Goal: Navigation & Orientation: Find specific page/section

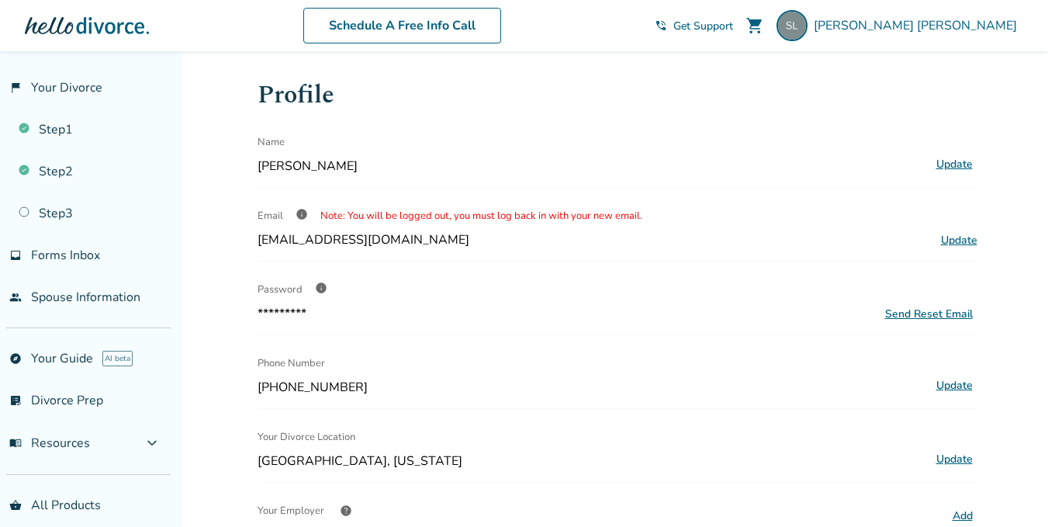
scroll to position [57, 0]
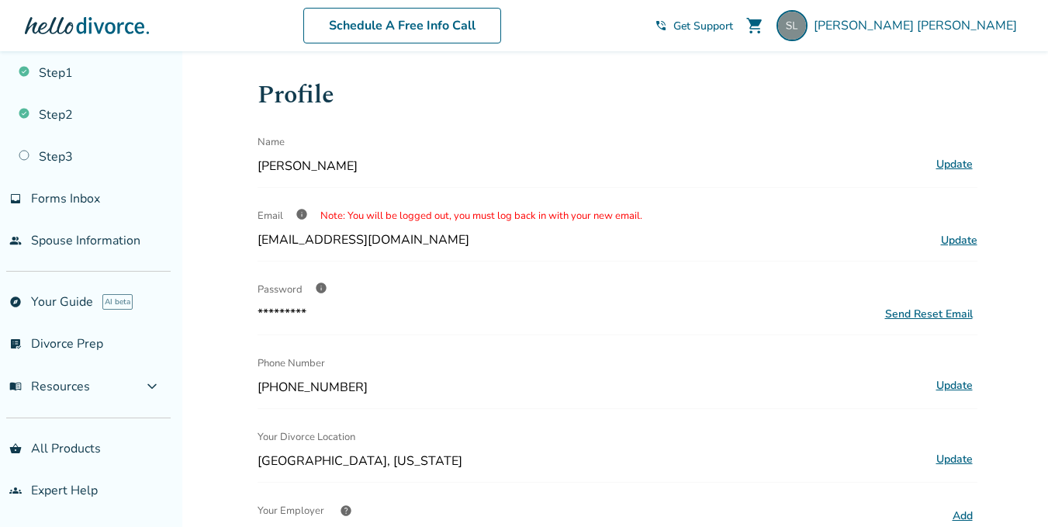
drag, startPoint x: 0, startPoint y: 0, endPoint x: 481, endPoint y: 52, distance: 483.9
click at [21, 13] on div "Schedule A Free Info Call Sally Leahy shopping_cart phone_in_talk Get Support m…" at bounding box center [523, 25] width 1023 height 61
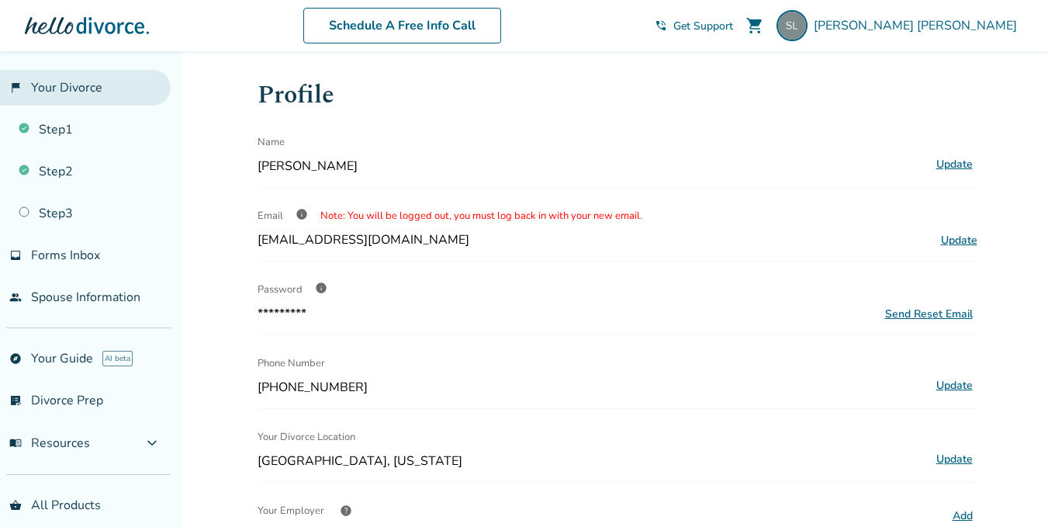
click at [65, 88] on link "flag_2 Your Divorce" at bounding box center [85, 88] width 171 height 36
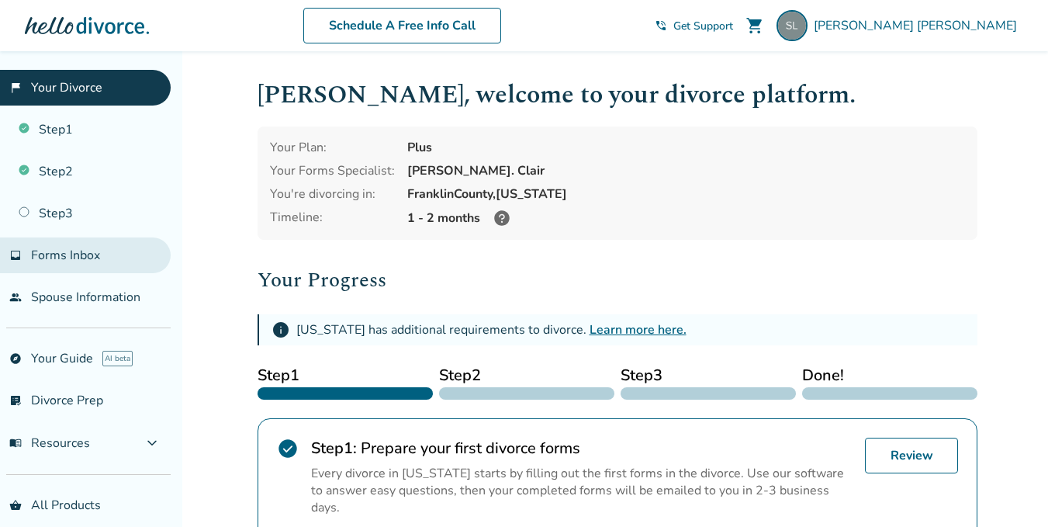
click at [57, 255] on span "Forms Inbox" at bounding box center [65, 255] width 69 height 17
